Goal: Transaction & Acquisition: Purchase product/service

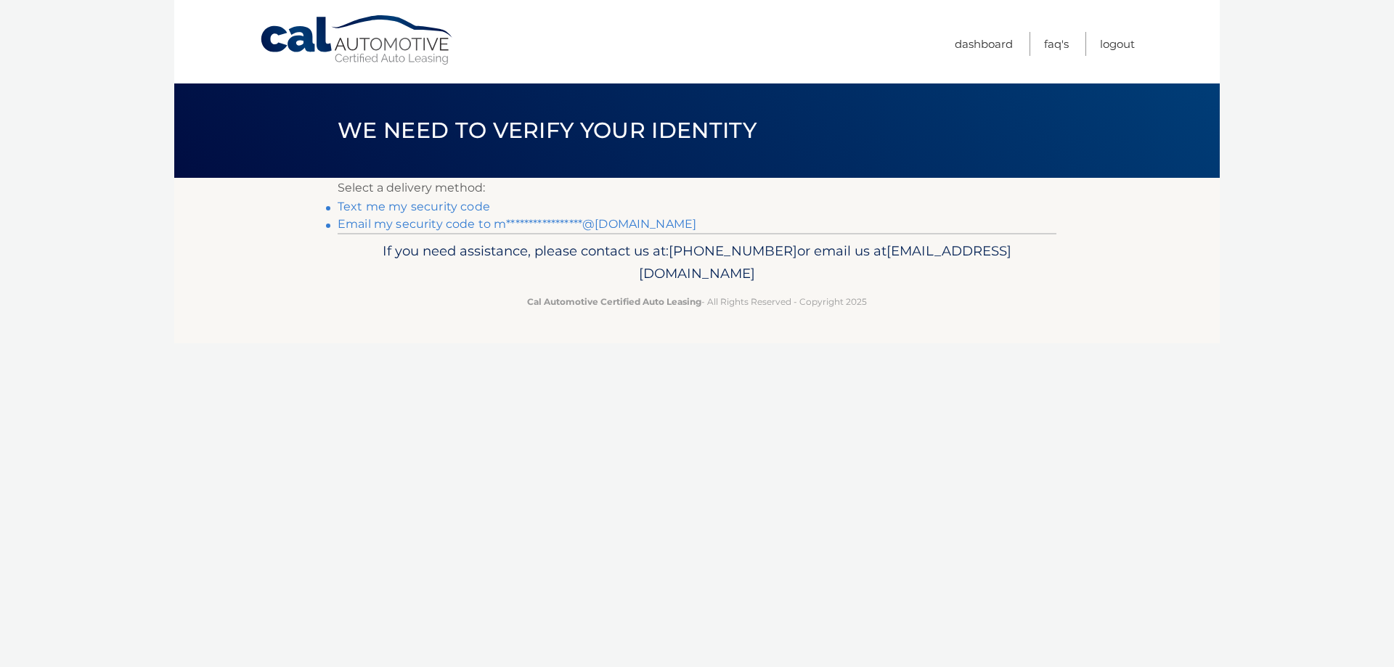
click at [430, 223] on link "**********" at bounding box center [517, 224] width 359 height 14
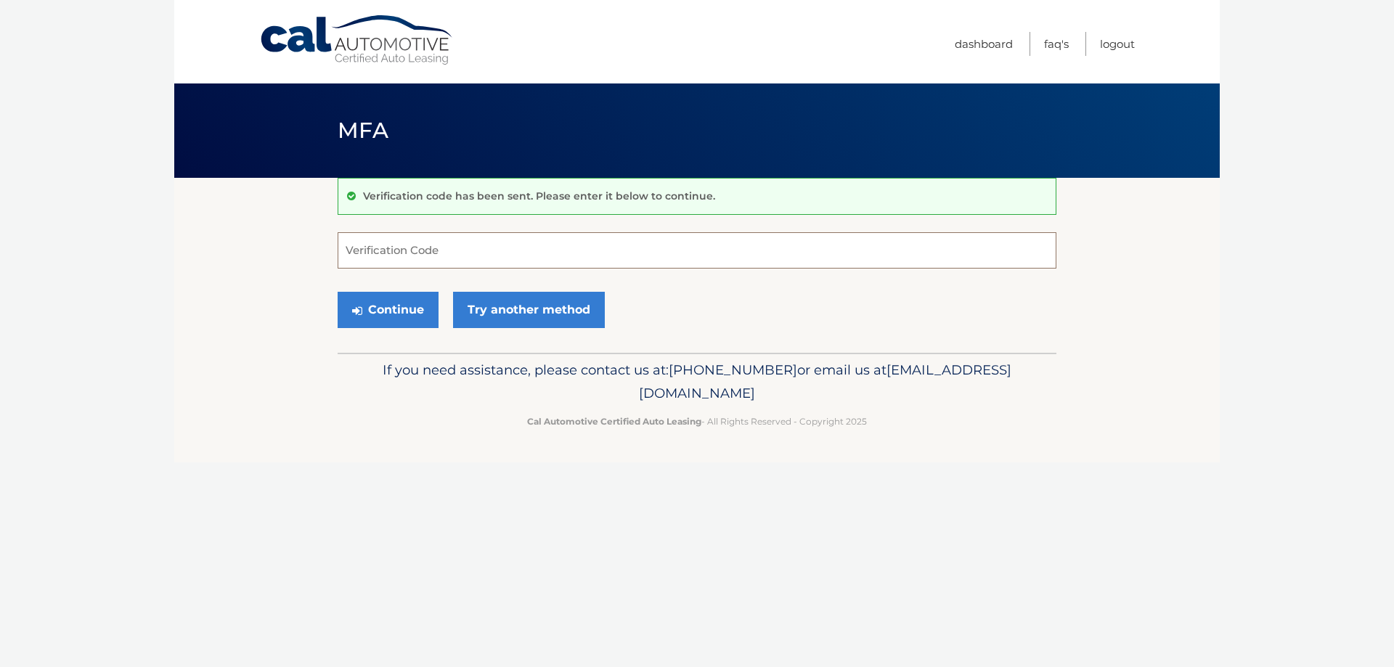
click at [388, 250] on input "Verification Code" at bounding box center [697, 250] width 719 height 36
type input "616162"
click at [407, 319] on button "Continue" at bounding box center [388, 310] width 101 height 36
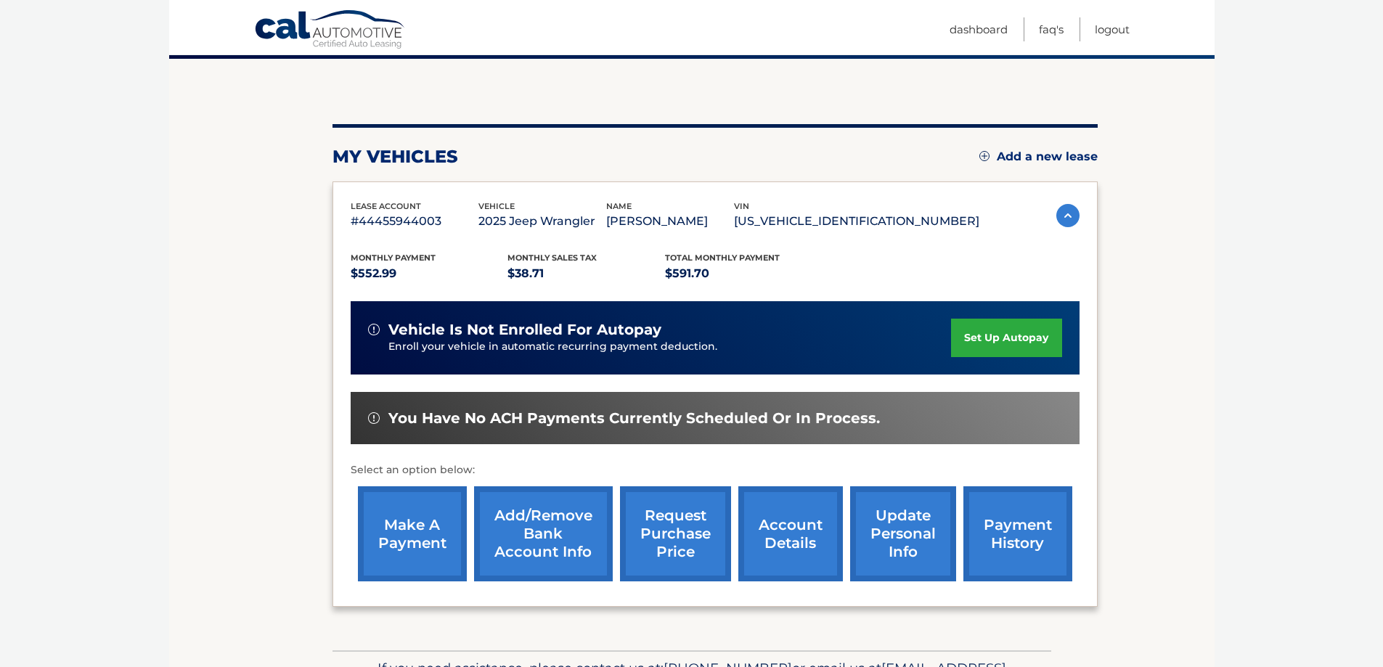
scroll to position [145, 0]
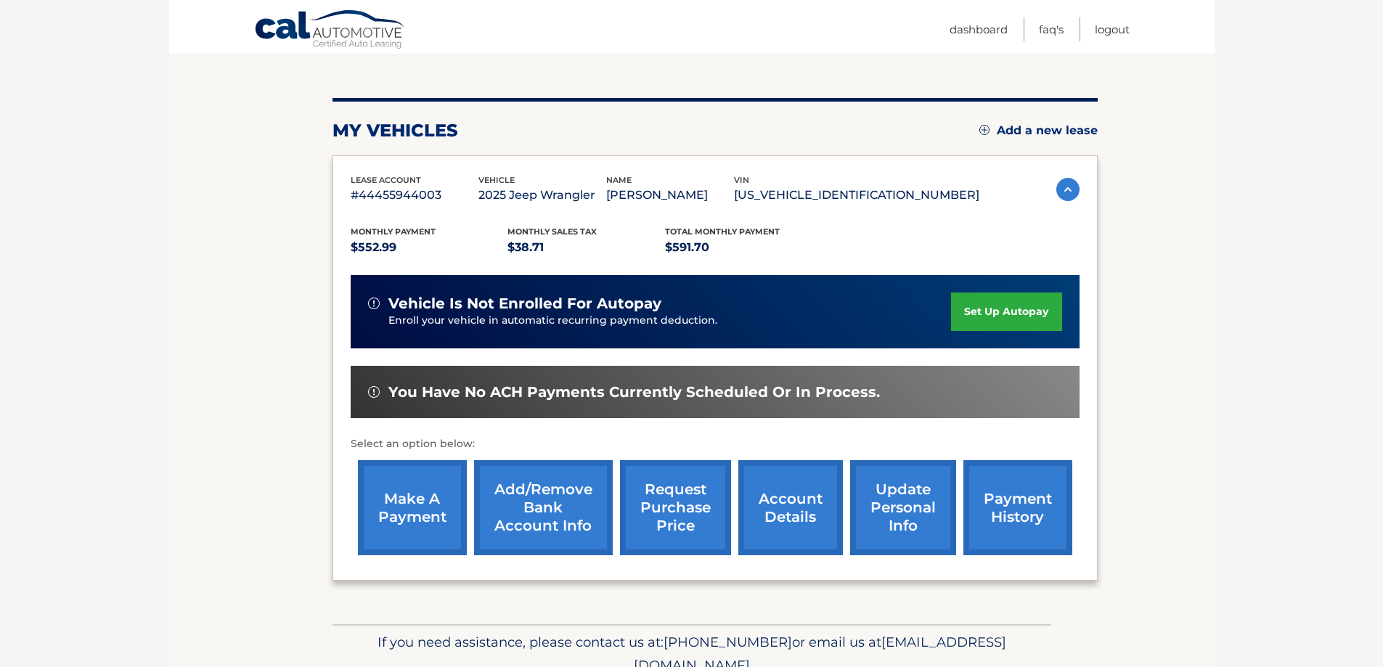
click at [399, 509] on link "make a payment" at bounding box center [412, 507] width 109 height 95
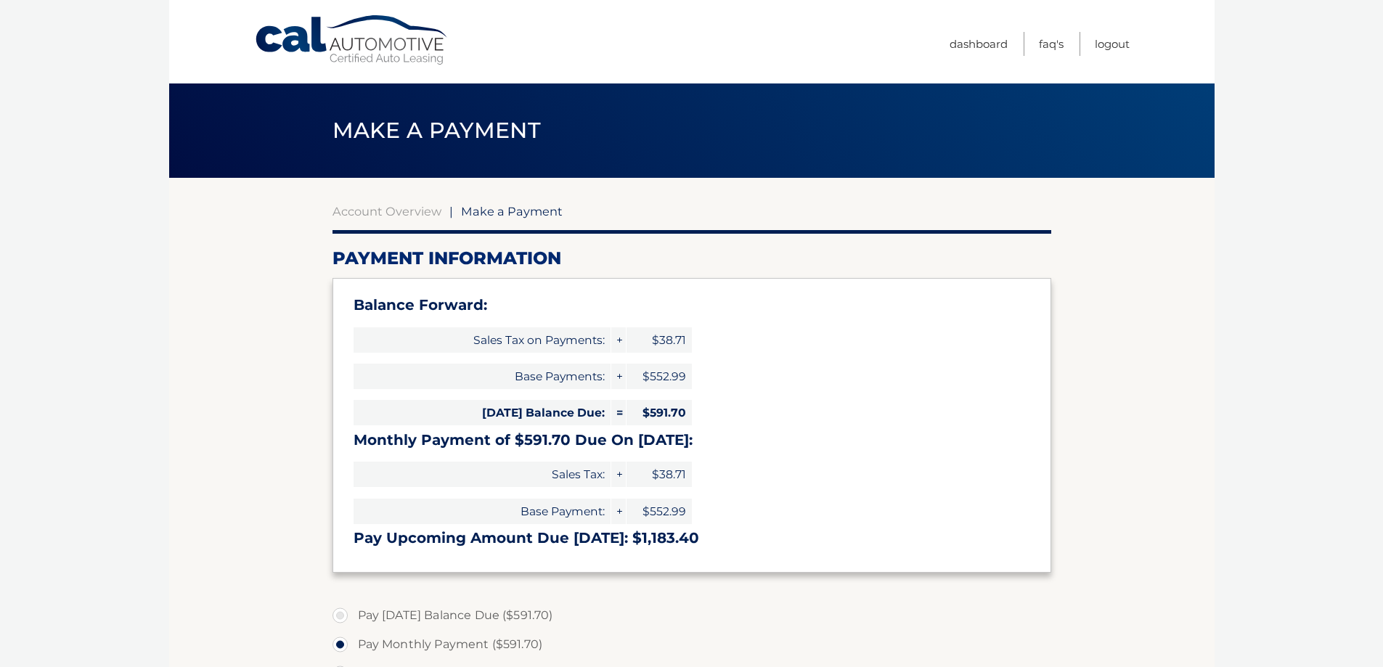
select select "MWYyYzExMDItM2FmNC00MWMyLThkOWYtYzFiZTY5ZTJmYzg3"
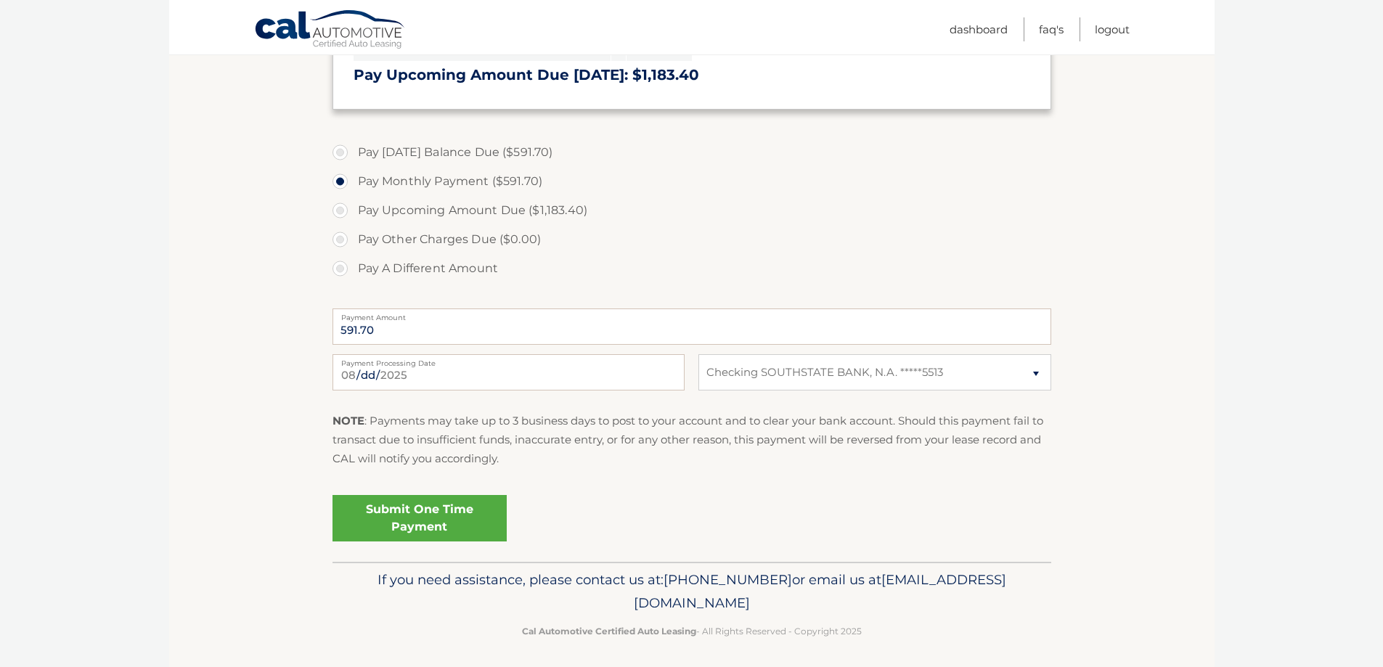
scroll to position [468, 0]
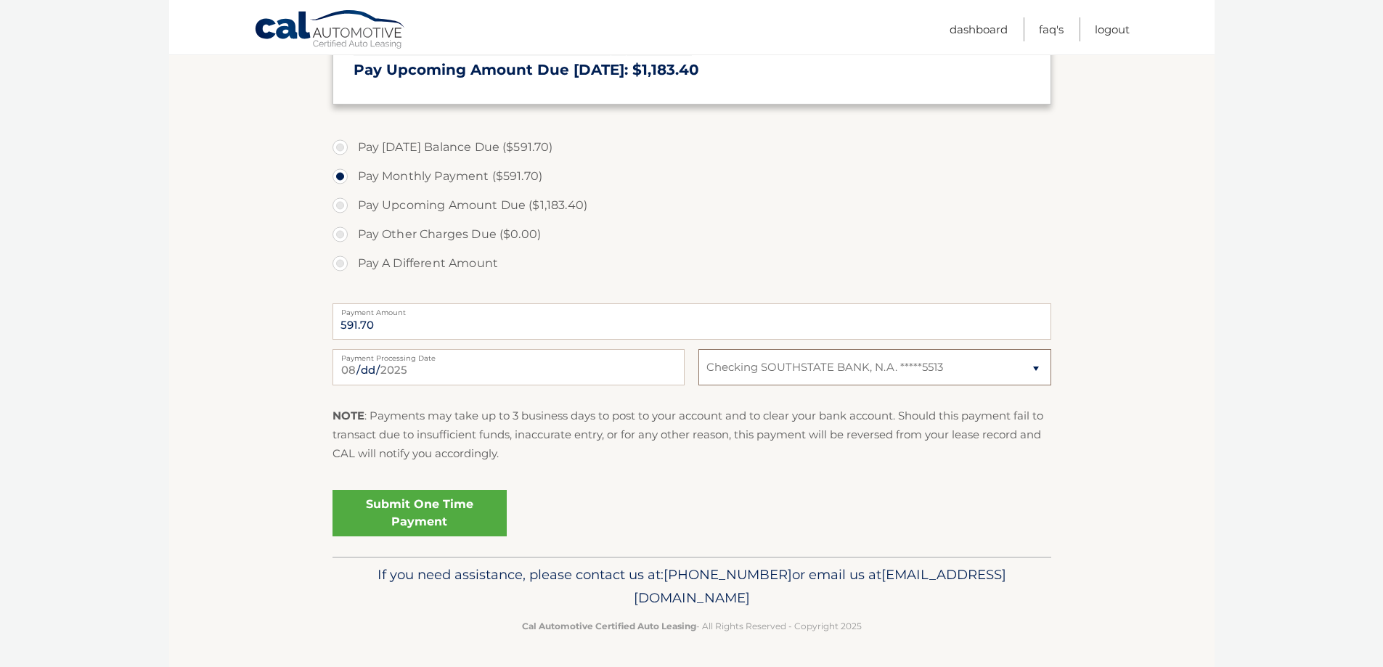
click at [1033, 365] on select "Select Bank Account Checking SOUTHSTATE BANK, N.A. *****5513" at bounding box center [874, 367] width 352 height 36
click at [1146, 457] on section "Account Overview | Make a Payment Payment Information Balance Forward: Sales Ta…" at bounding box center [692, 133] width 1046 height 847
click at [1038, 367] on select "Select Bank Account Checking SOUTHSTATE BANK, N.A. *****5513" at bounding box center [874, 367] width 352 height 36
click at [612, 431] on p "NOTE : Payments may take up to 3 business days to post to your account and to c…" at bounding box center [692, 435] width 719 height 57
click at [1035, 366] on select "Select Bank Account Checking SOUTHSTATE BANK, N.A. *****5513" at bounding box center [874, 367] width 352 height 36
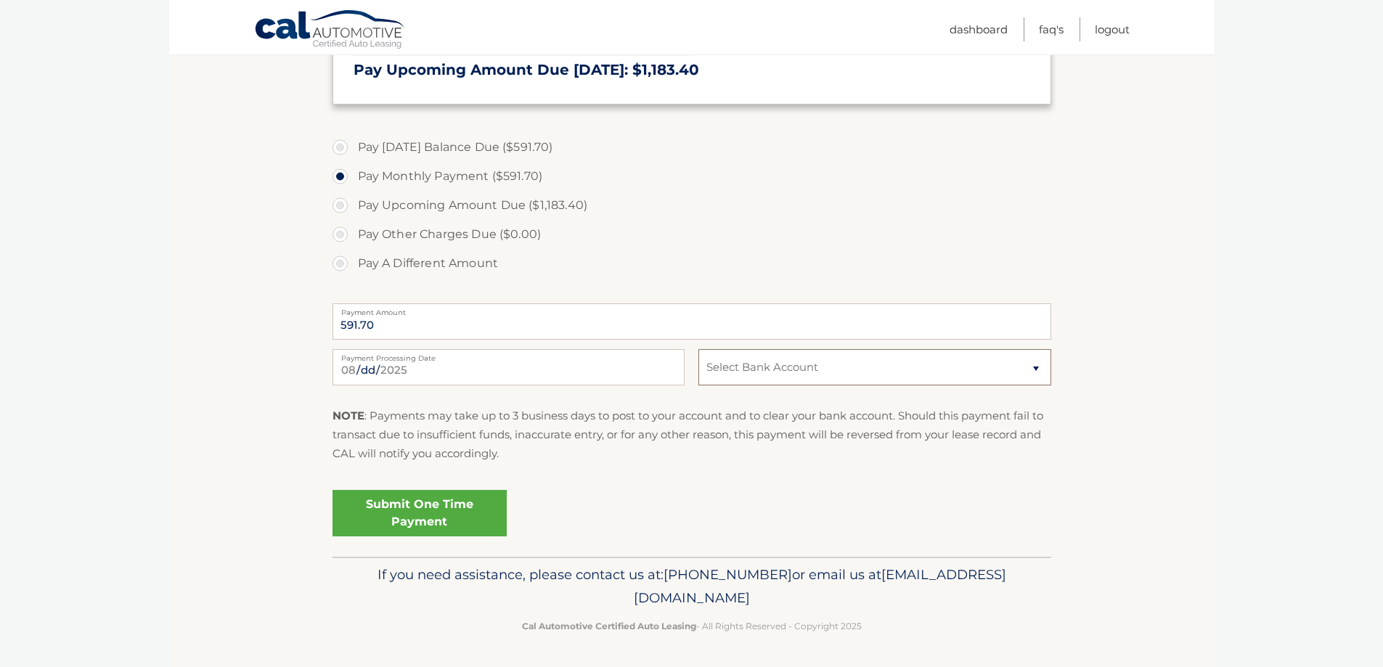
click at [698, 349] on select "Select Bank Account Checking SOUTHSTATE BANK, N.A. *****5513" at bounding box center [874, 367] width 352 height 36
click at [862, 371] on select "Select Bank Account Checking SOUTHSTATE BANK, N.A. *****5513" at bounding box center [874, 367] width 352 height 36
select select "MWYyYzExMDItM2FmNC00MWMyLThkOWYtYzFiZTY5ZTJmYzg3"
click at [698, 349] on select "Select Bank Account Checking SOUTHSTATE BANK, N.A. *****5513" at bounding box center [874, 367] width 352 height 36
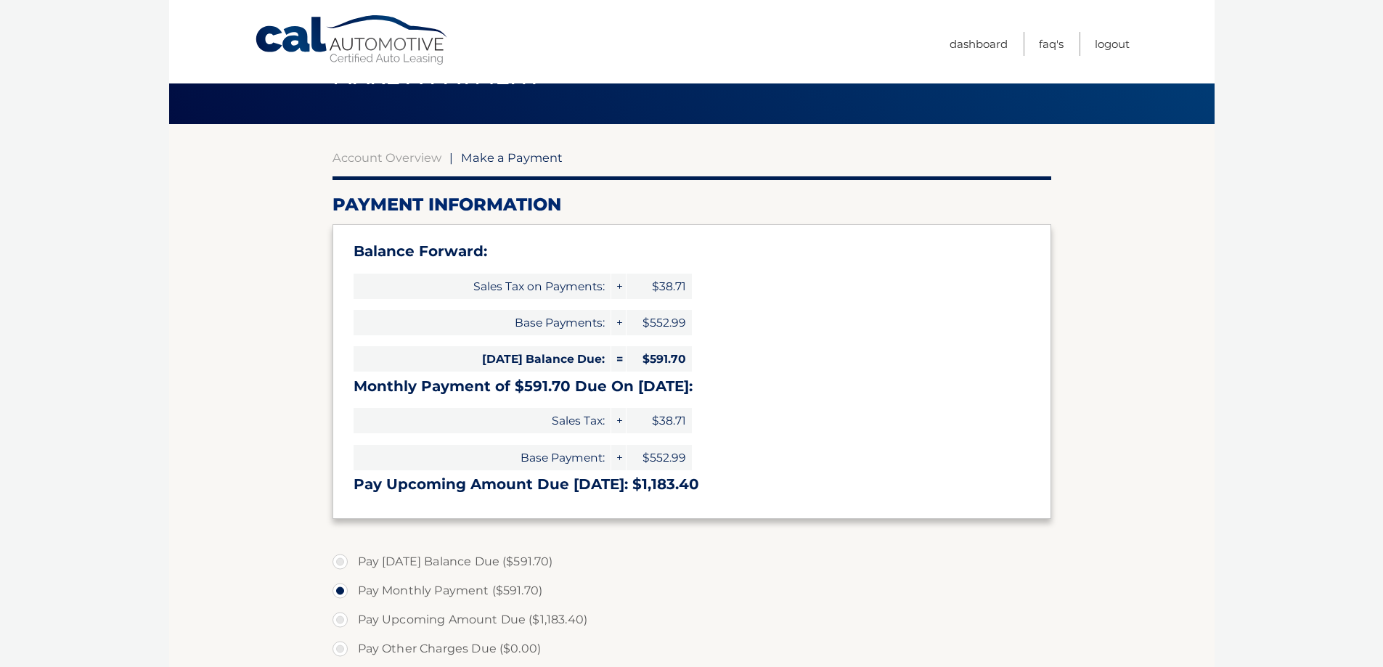
scroll to position [0, 0]
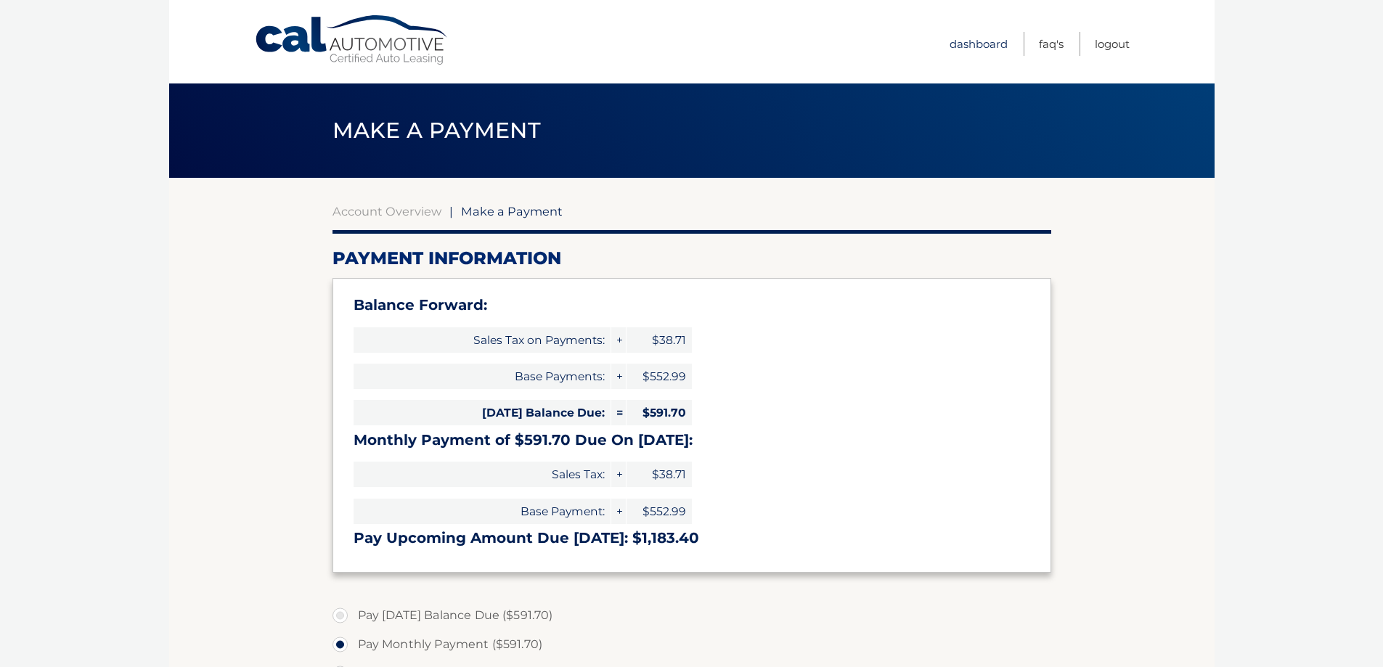
click at [960, 37] on link "Dashboard" at bounding box center [979, 44] width 58 height 24
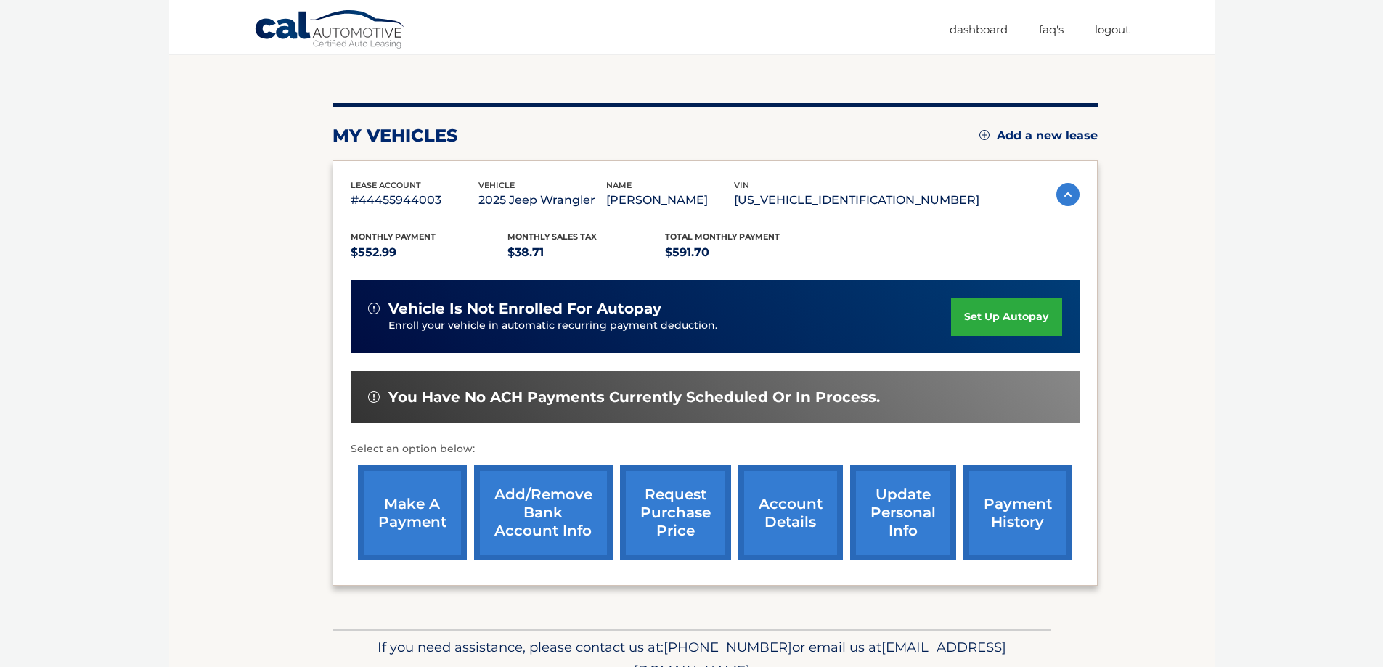
scroll to position [145, 0]
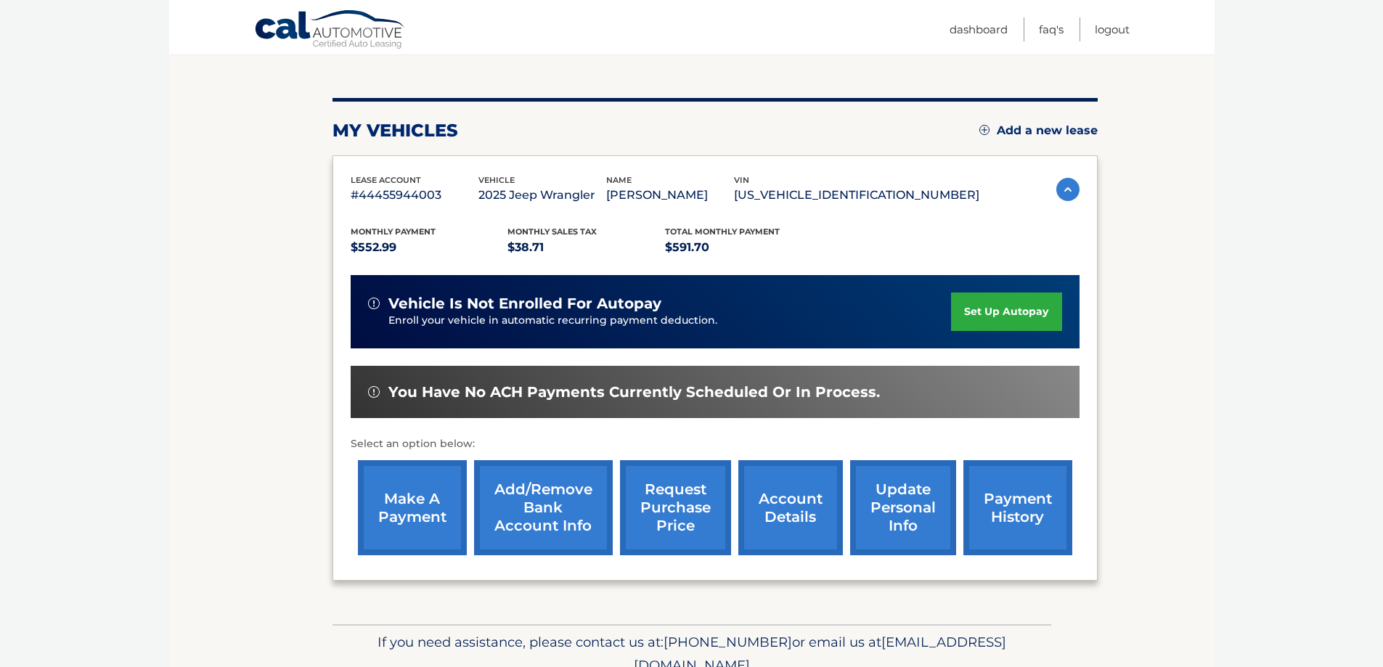
click at [507, 515] on link "Add/Remove bank account info" at bounding box center [543, 507] width 139 height 95
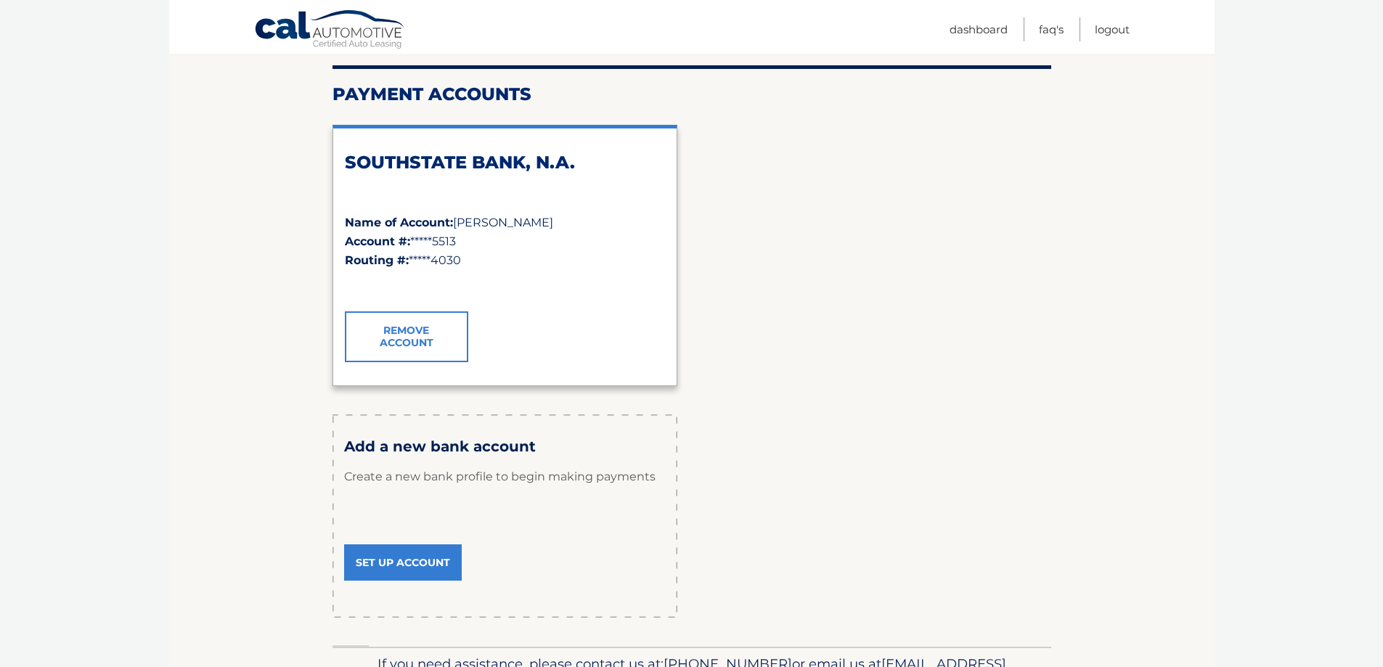
scroll to position [218, 0]
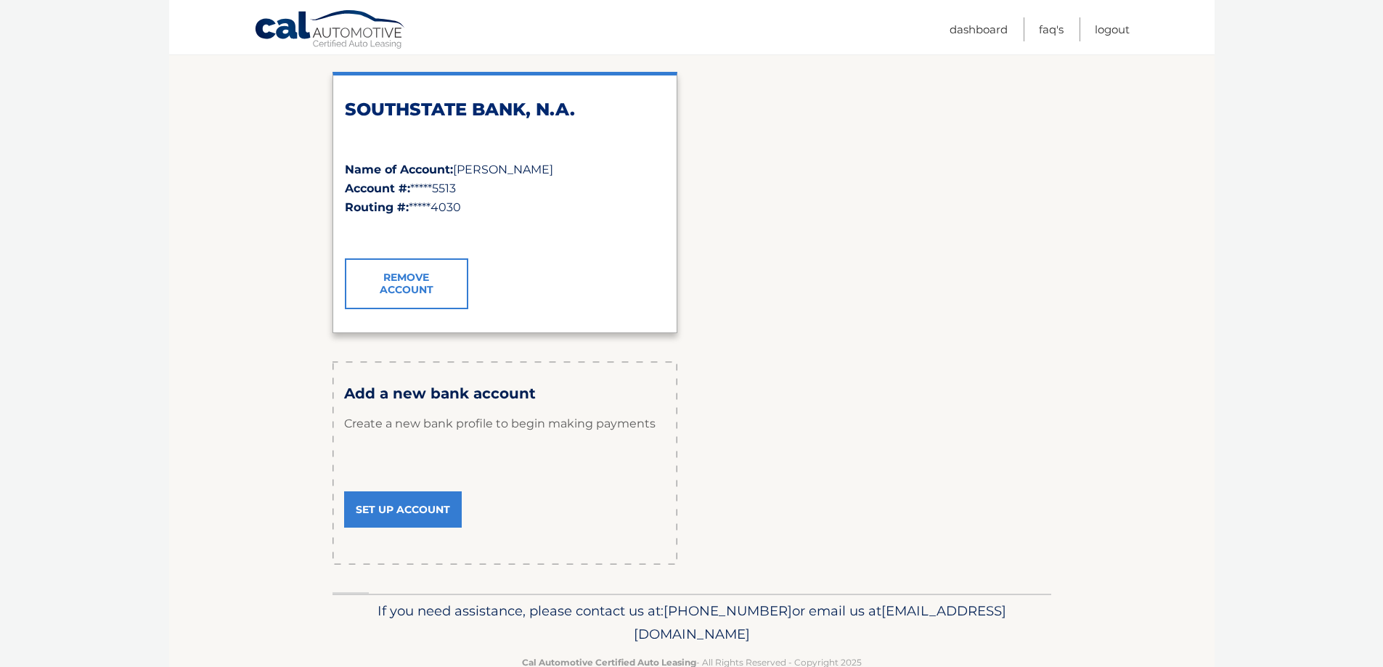
click at [415, 512] on link "Set Up Account" at bounding box center [403, 510] width 118 height 36
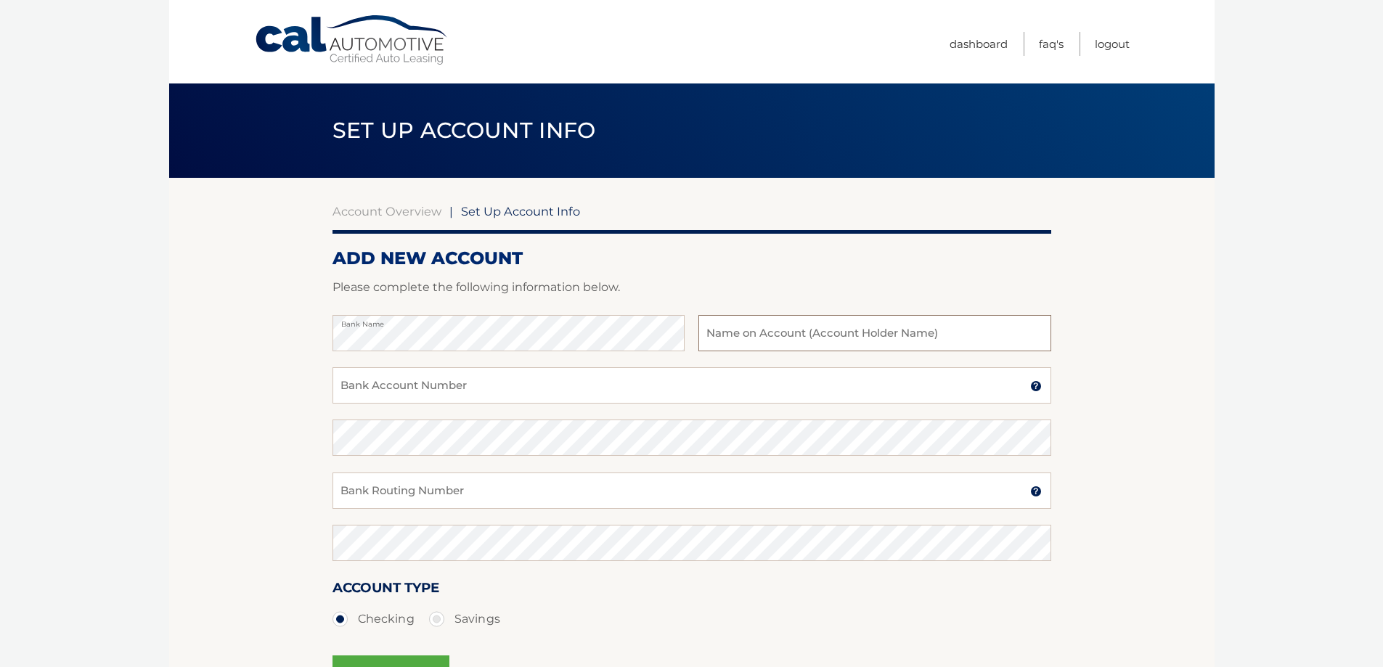
click at [756, 338] on input "text" at bounding box center [874, 333] width 352 height 36
type input "[PERSON_NAME]"
click at [629, 394] on input "Bank Account Number" at bounding box center [692, 385] width 719 height 36
type input "10028490"
drag, startPoint x: 463, startPoint y: 494, endPoint x: 456, endPoint y: 488, distance: 9.8
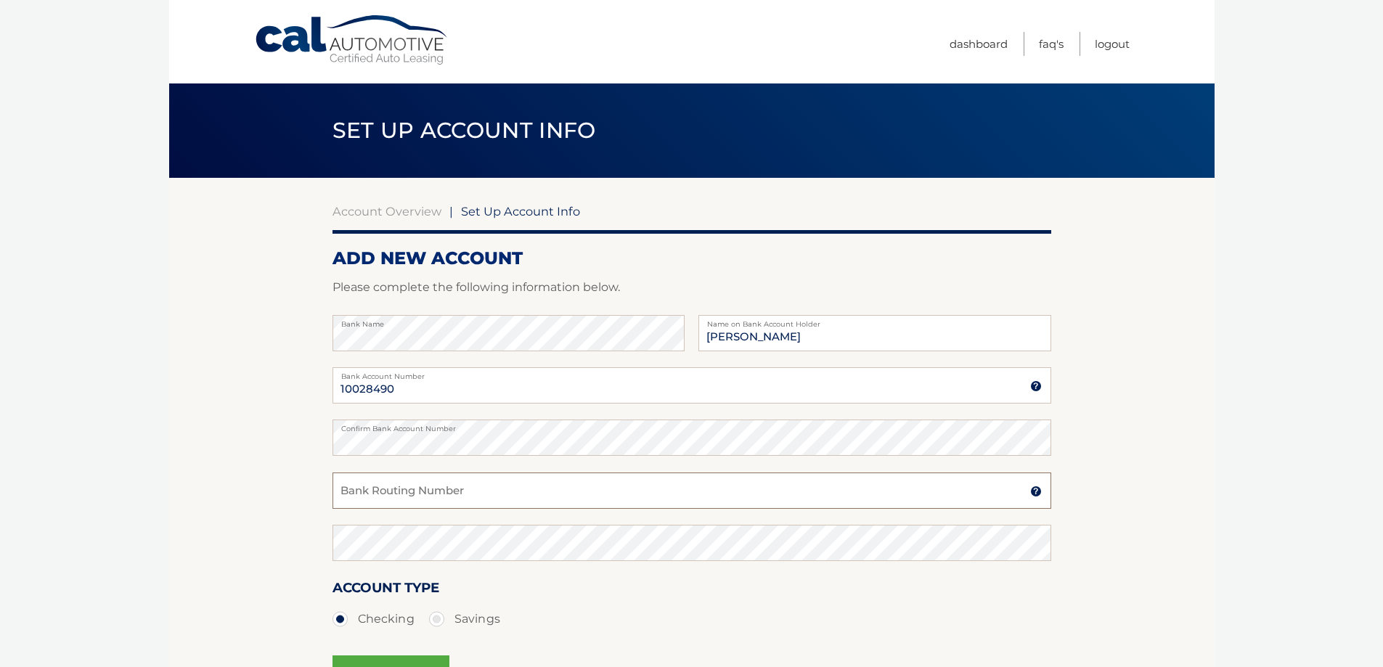
click at [464, 494] on input "Bank Routing Number" at bounding box center [692, 491] width 719 height 36
click at [377, 490] on input "Bank Routing Number" at bounding box center [692, 491] width 719 height 36
paste input "211383846"
type input "211383846"
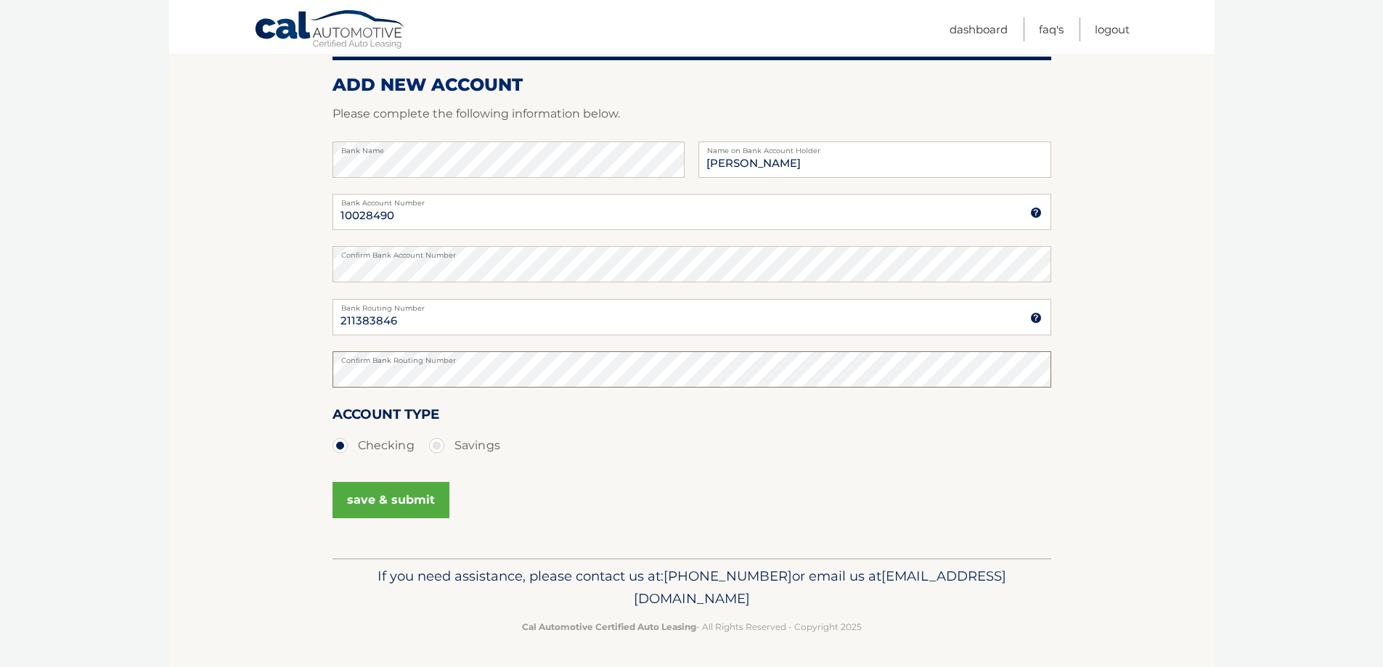
scroll to position [175, 0]
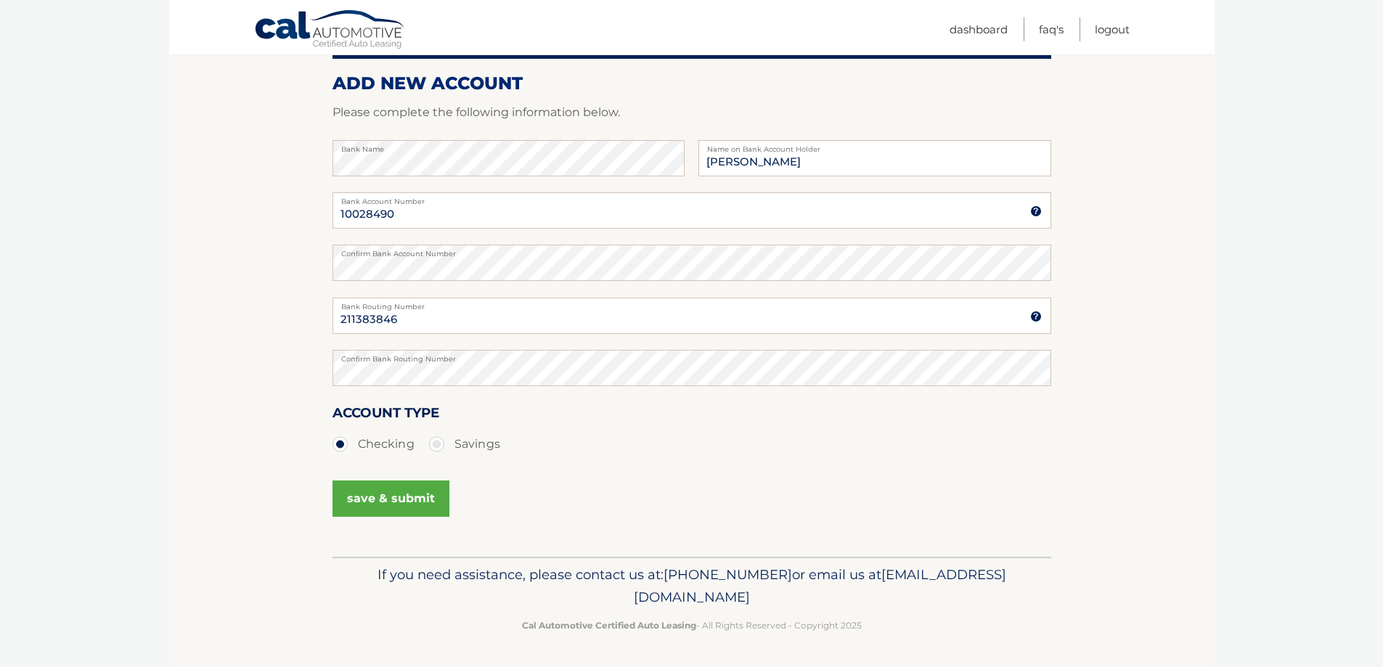
click at [383, 500] on button "save & submit" at bounding box center [391, 499] width 117 height 36
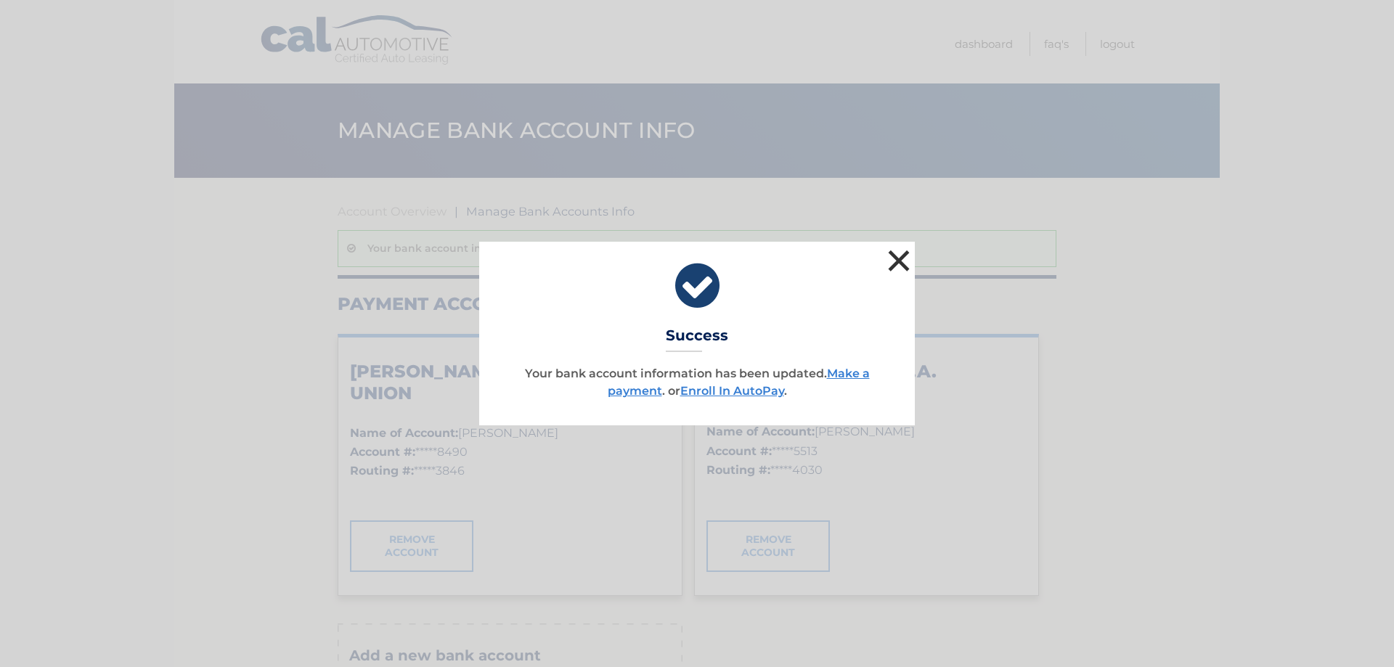
click at [893, 258] on button "×" at bounding box center [898, 260] width 29 height 29
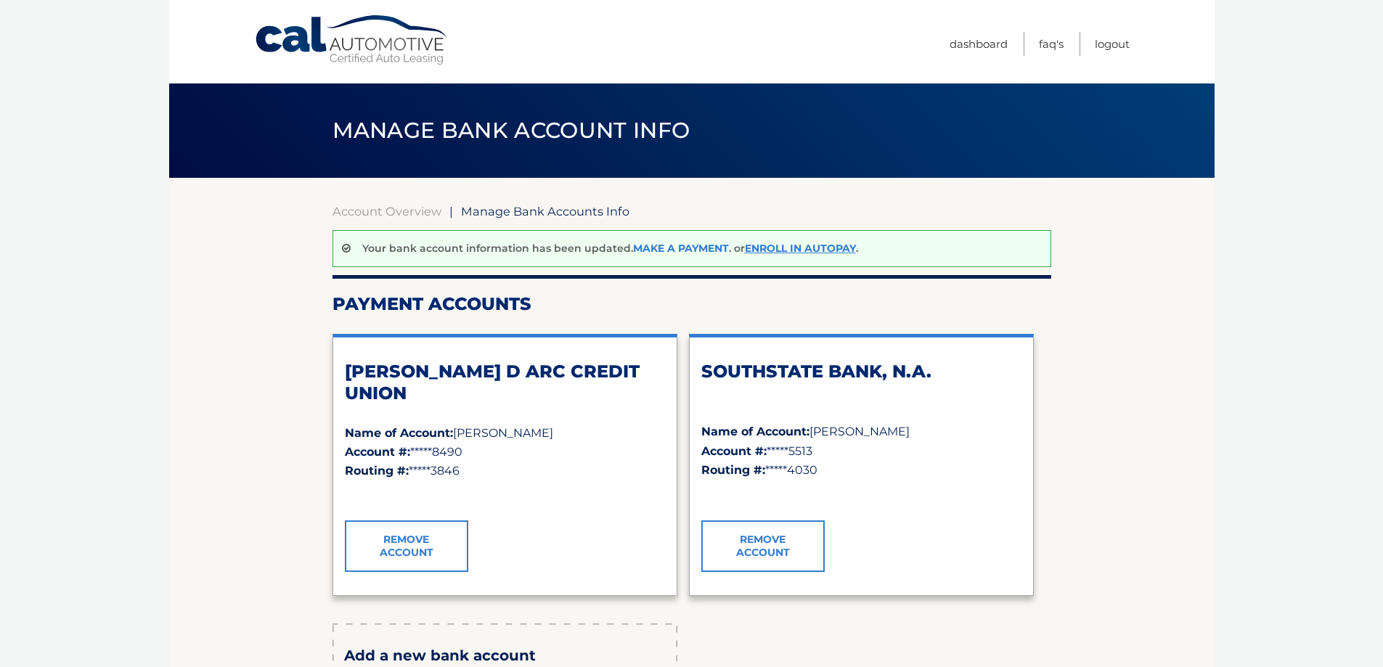
click at [690, 249] on link "Make a payment" at bounding box center [681, 248] width 96 height 13
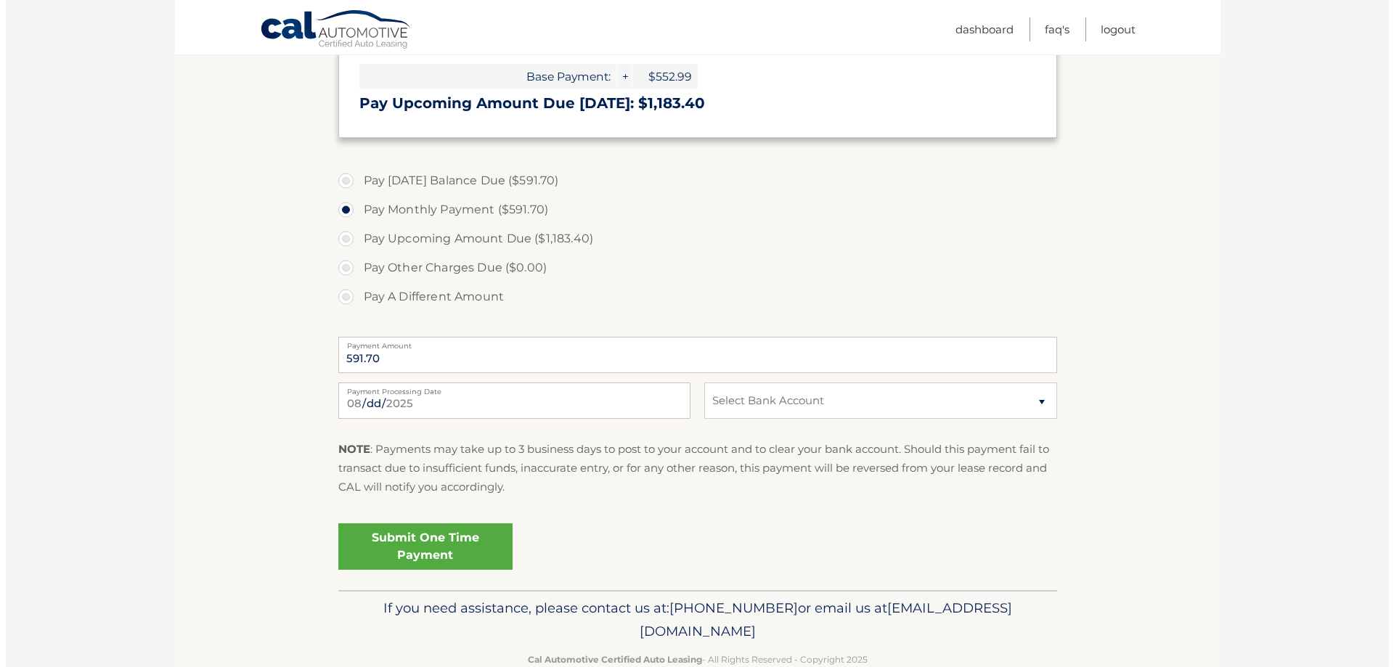
scroll to position [436, 0]
click at [884, 407] on select "Select Bank Account Checking [PERSON_NAME] CREDIT UNION *****8490 Checking SOUT…" at bounding box center [874, 400] width 352 height 36
select select "NGI1NGU1MTktZDYwMS00ZjNkLTg0MzQtMjdhODYwYzVmMzgw"
click at [698, 382] on select "Select Bank Account Checking [PERSON_NAME] CREDIT UNION *****8490 Checking SOUT…" at bounding box center [874, 400] width 352 height 36
click at [456, 542] on link "Submit One Time Payment" at bounding box center [420, 546] width 174 height 46
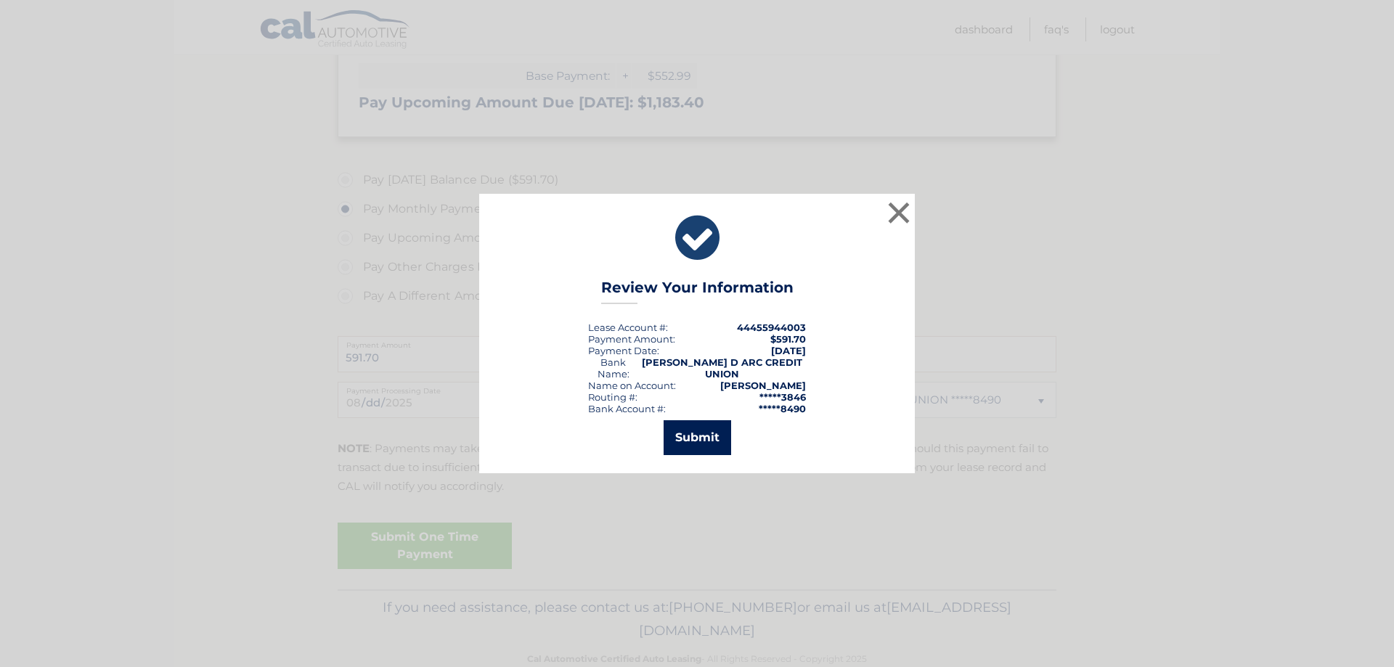
click at [702, 434] on button "Submit" at bounding box center [698, 437] width 68 height 35
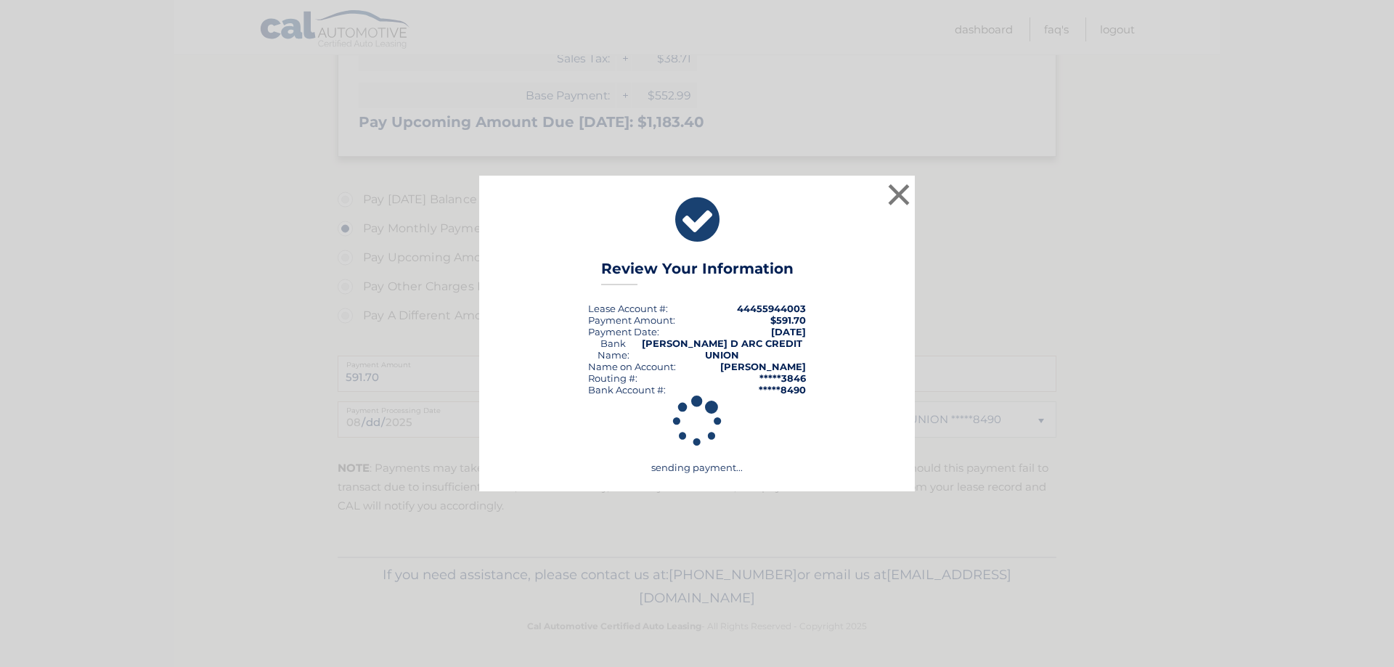
scroll to position [416, 0]
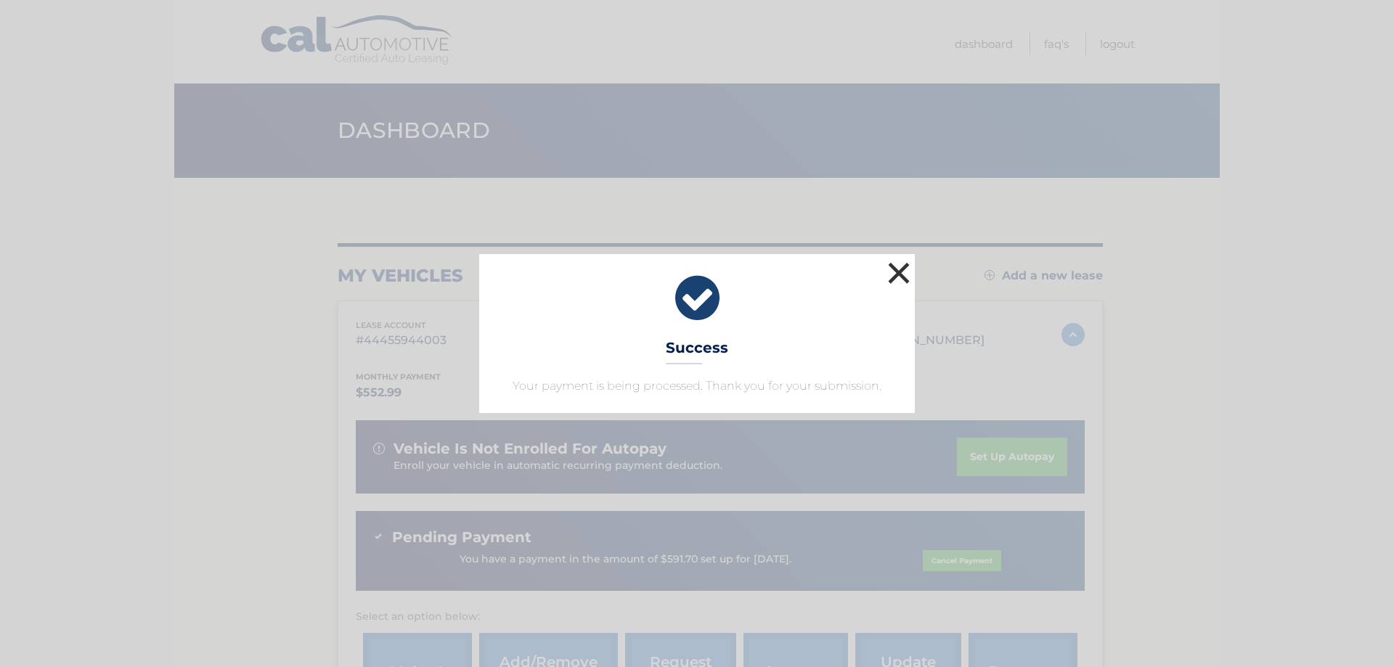
drag, startPoint x: 894, startPoint y: 275, endPoint x: 848, endPoint y: 267, distance: 47.1
click at [894, 274] on button "×" at bounding box center [898, 272] width 29 height 29
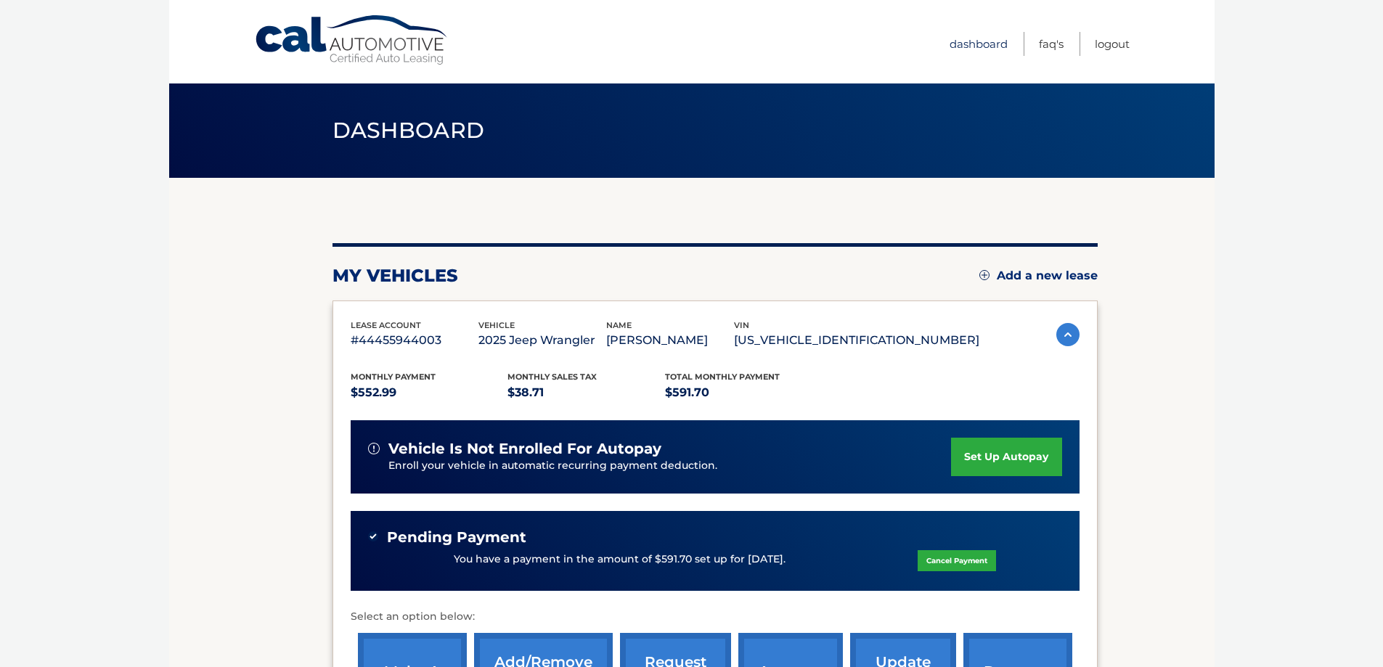
click at [969, 44] on link "Dashboard" at bounding box center [979, 44] width 58 height 24
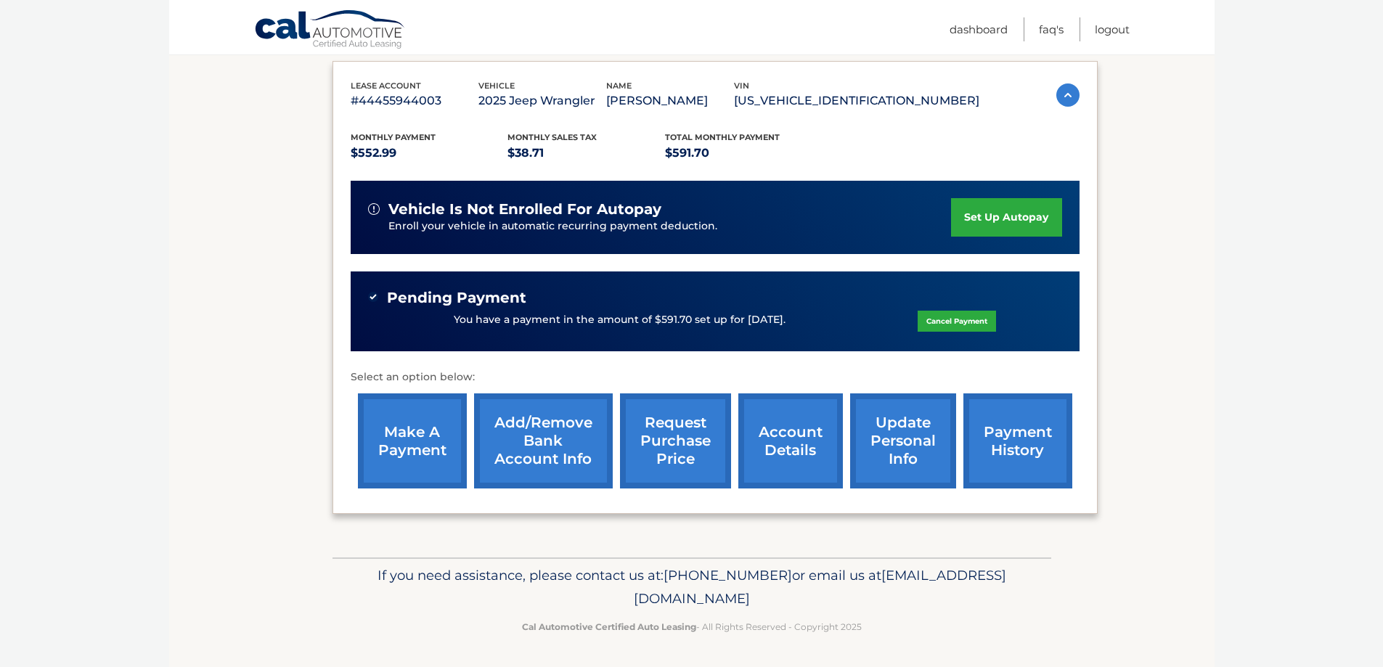
scroll to position [240, 0]
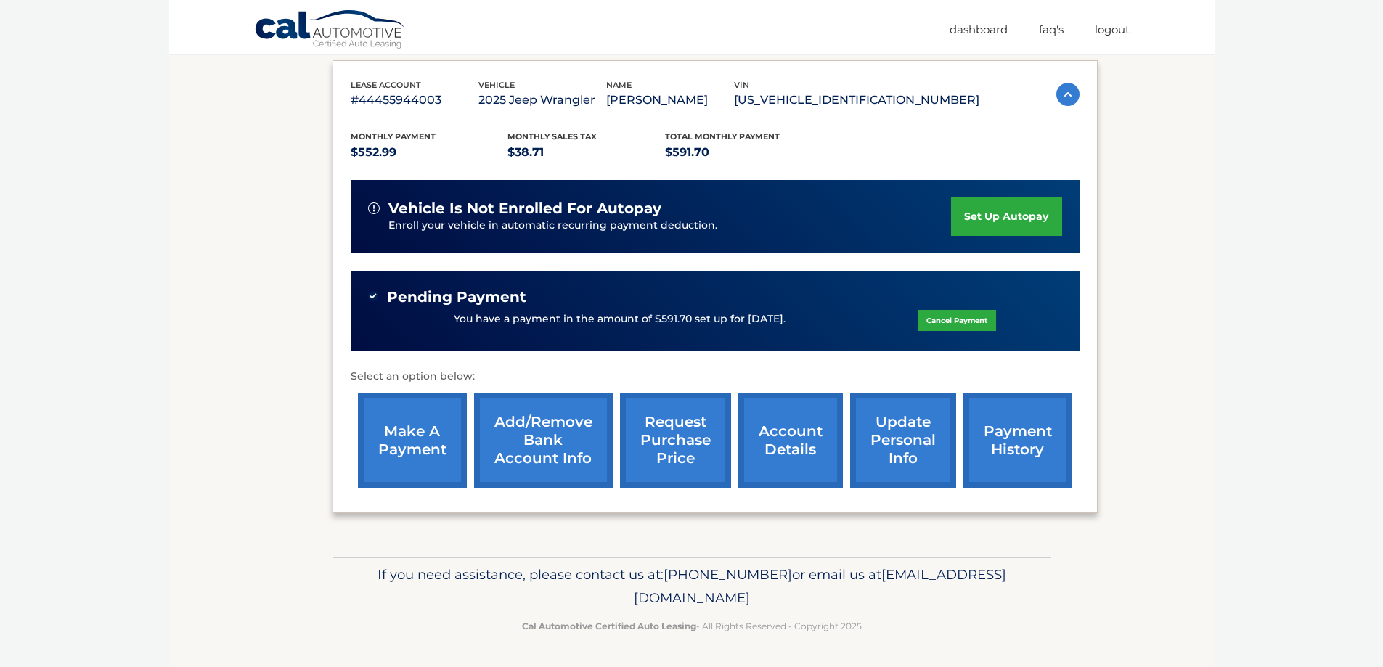
click at [1032, 428] on link "payment history" at bounding box center [1017, 440] width 109 height 95
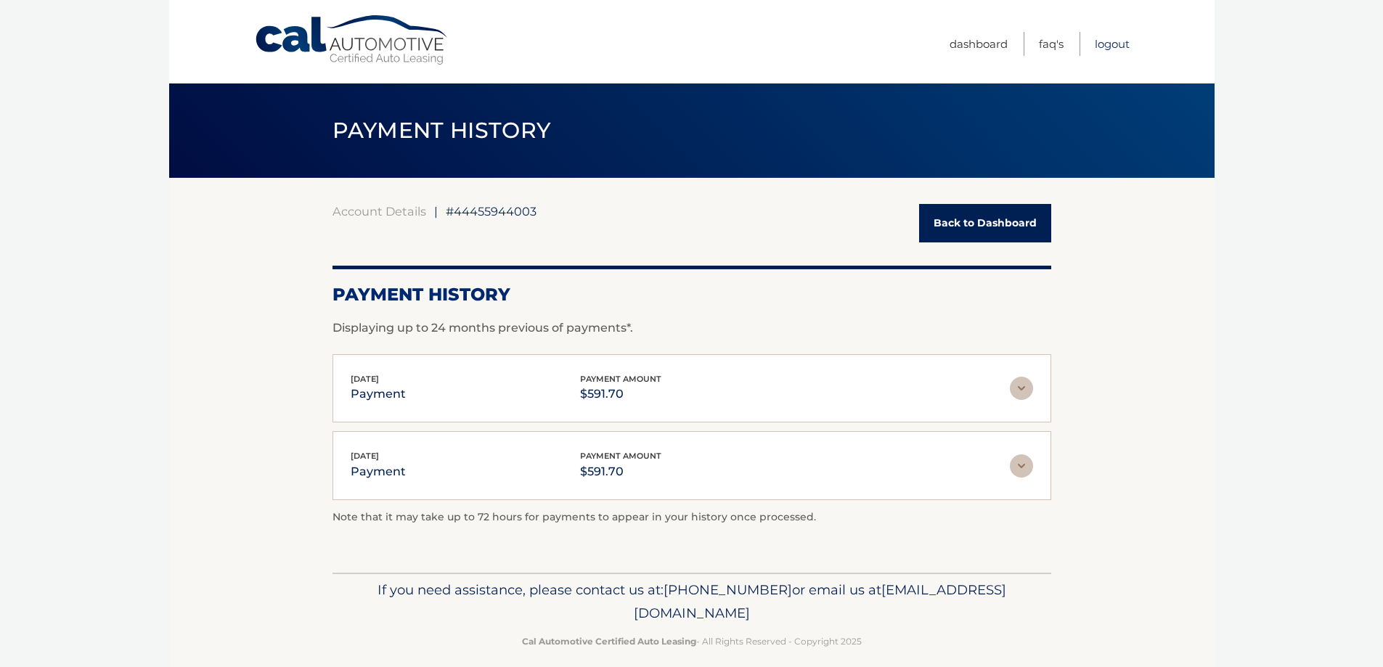
click at [1109, 41] on link "Logout" at bounding box center [1112, 44] width 35 height 24
